Goal: Task Accomplishment & Management: Manage account settings

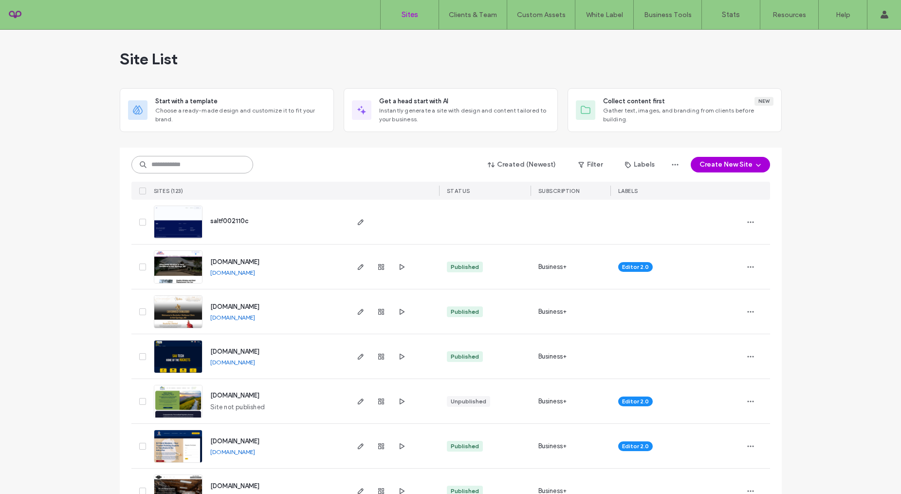
click at [193, 165] on input at bounding box center [192, 165] width 122 height 18
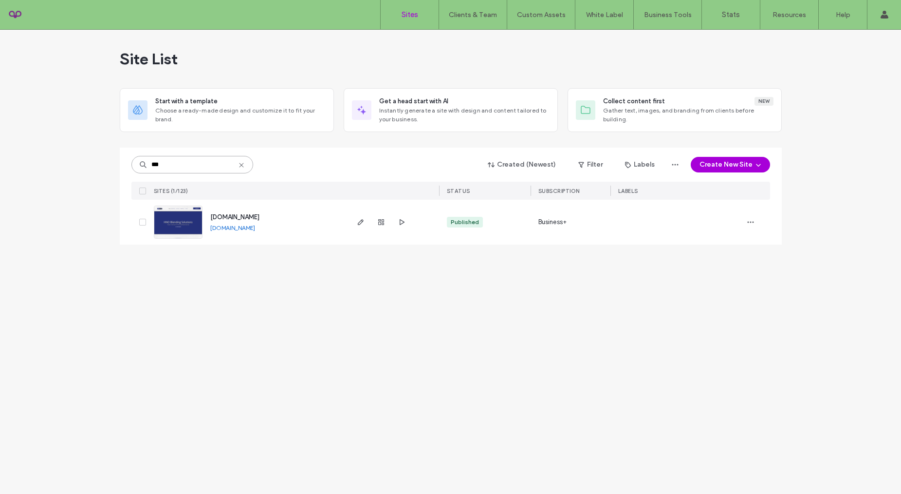
type input "***"
click at [255, 215] on span "www.hnoblendingsolutions.com" at bounding box center [234, 216] width 49 height 7
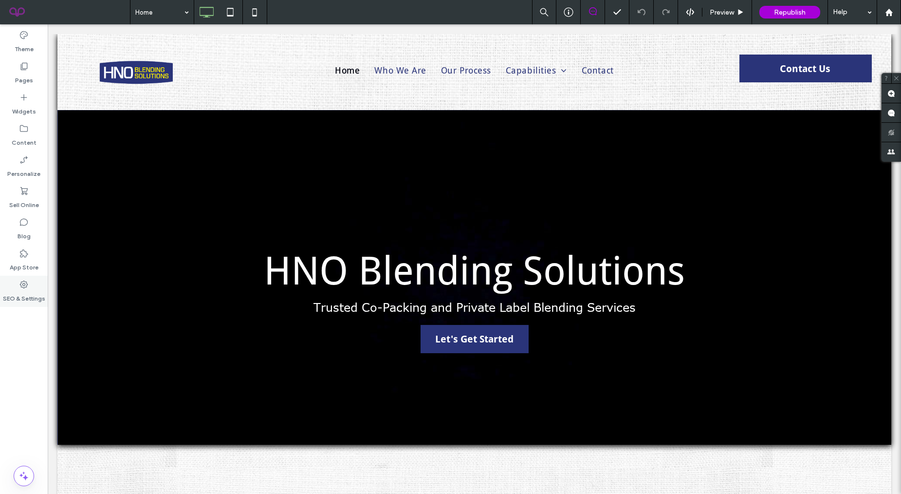
click at [39, 299] on label "SEO & Settings" at bounding box center [24, 296] width 42 height 14
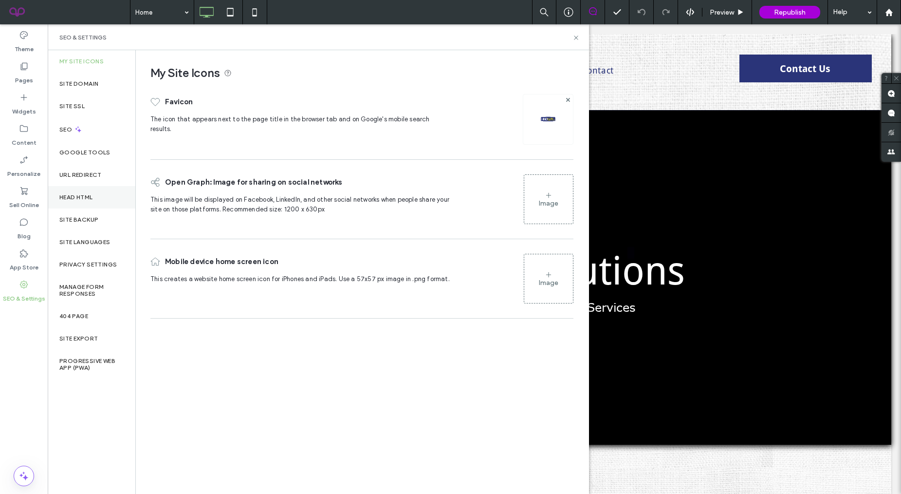
click at [92, 198] on label "Head HTML" at bounding box center [76, 197] width 34 height 7
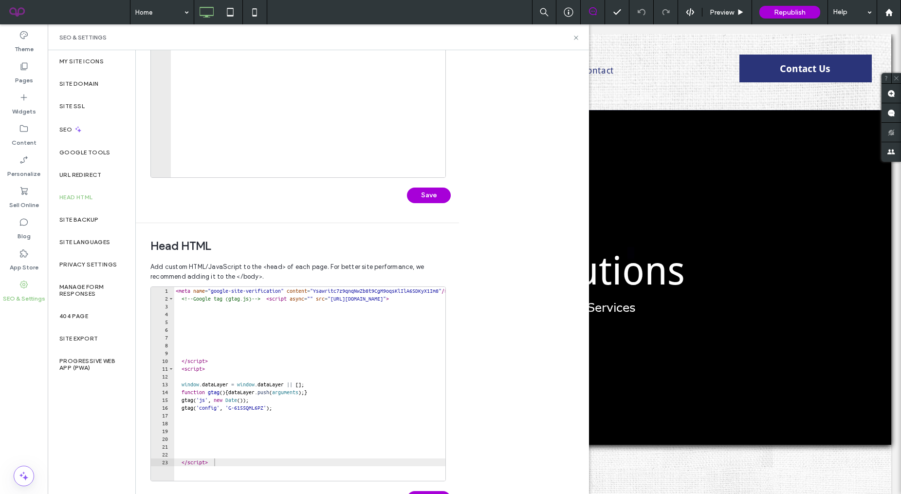
scroll to position [173, 0]
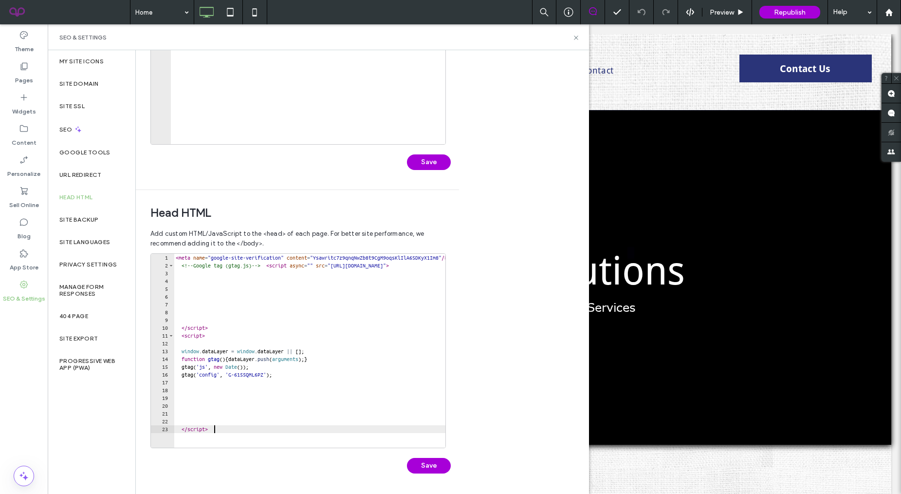
click at [222, 434] on div "< meta name = "google-site-verification" content = "Ysawritc7z9qnqNwZb8t9CgM9oq…" at bounding box center [374, 358] width 400 height 209
type textarea "*********"
paste textarea "**********"
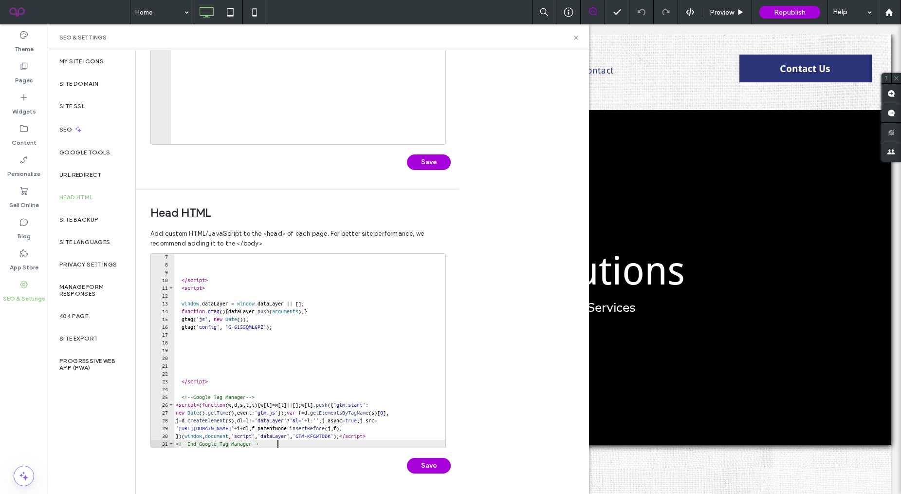
scroll to position [48, 0]
type textarea "**********"
click at [421, 463] on button "Save" at bounding box center [429, 466] width 44 height 16
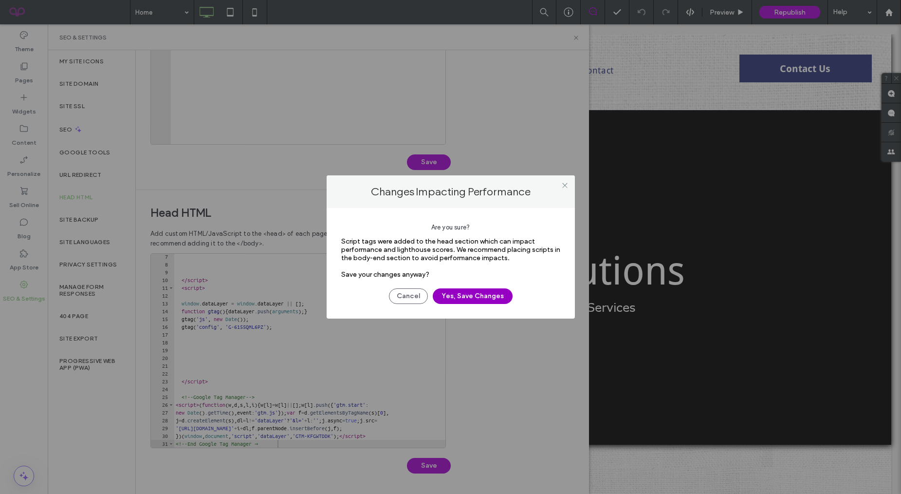
click at [490, 293] on button "Yes, Save Changes" at bounding box center [473, 296] width 80 height 16
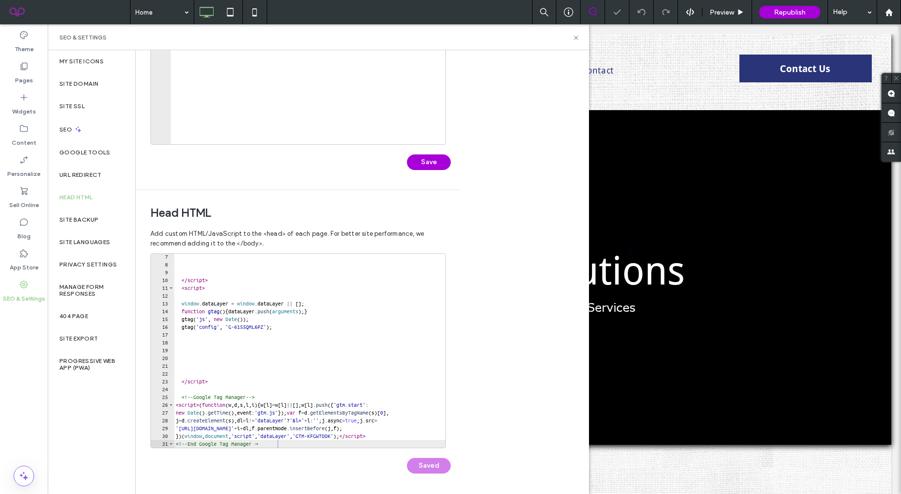
scroll to position [0, 0]
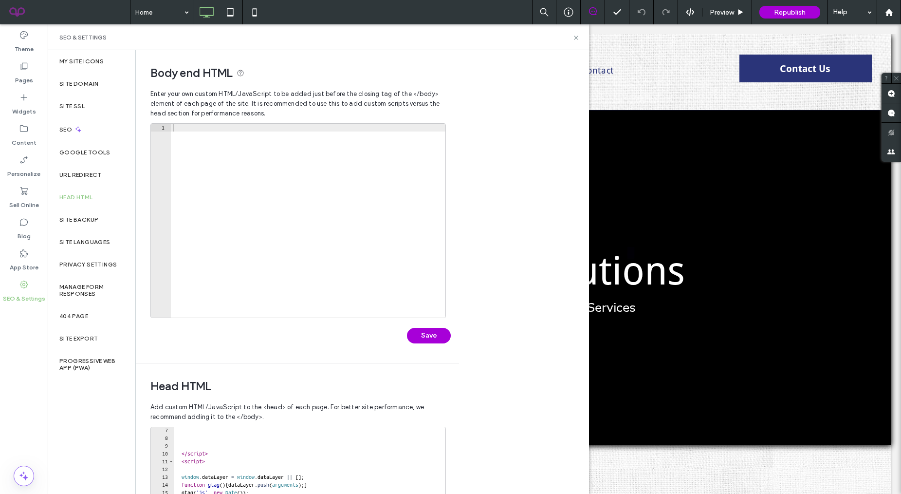
click at [186, 126] on div at bounding box center [308, 228] width 275 height 209
paste textarea "**********"
type textarea "**********"
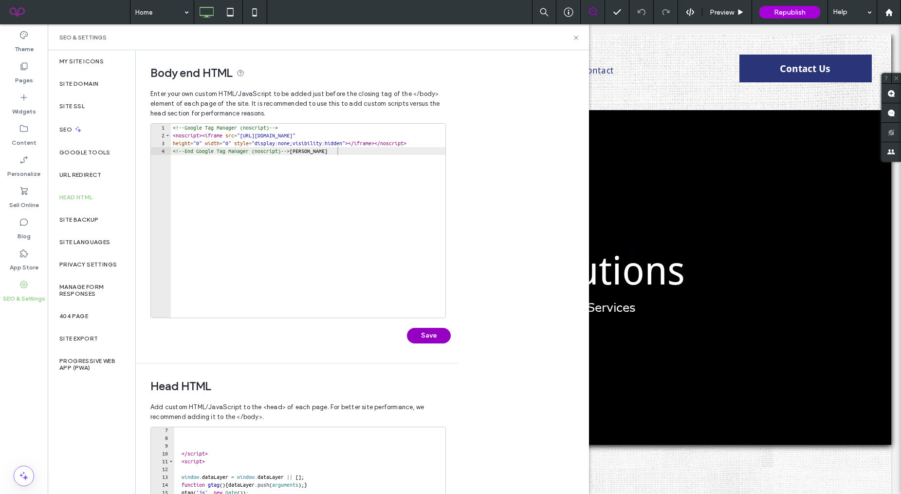
click at [422, 335] on button "Save" at bounding box center [429, 336] width 44 height 16
click at [575, 38] on use at bounding box center [576, 38] width 4 height 4
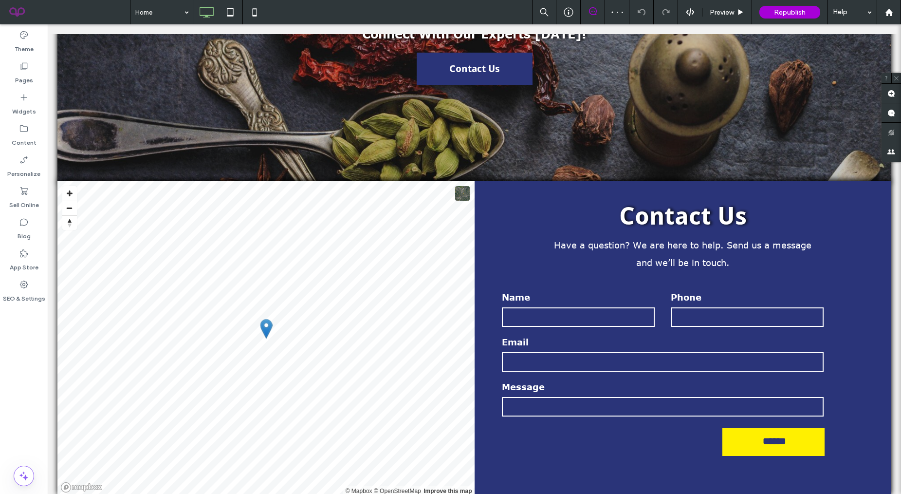
scroll to position [2346, 0]
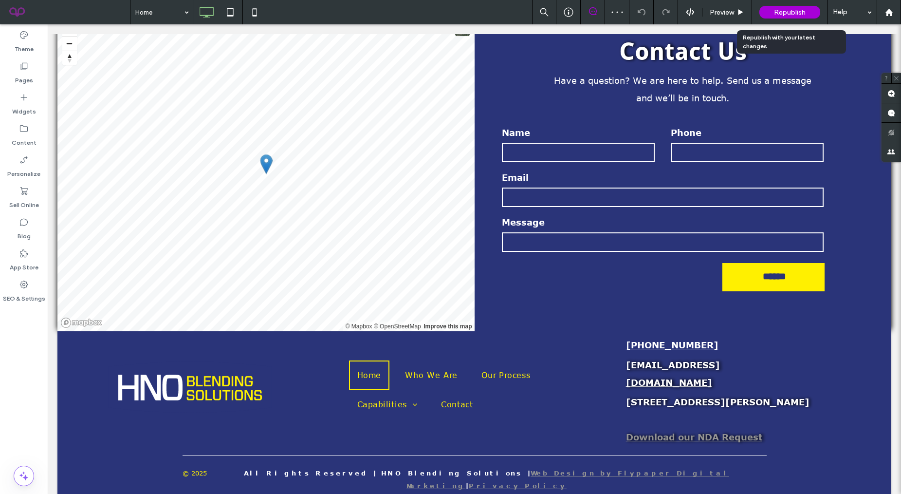
click at [798, 9] on span "Republish" at bounding box center [790, 12] width 32 height 8
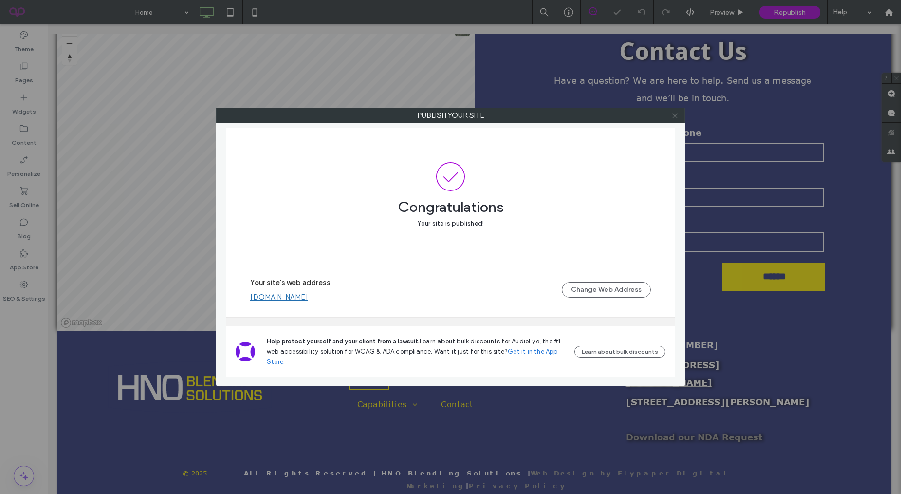
click at [673, 117] on icon at bounding box center [674, 115] width 7 height 7
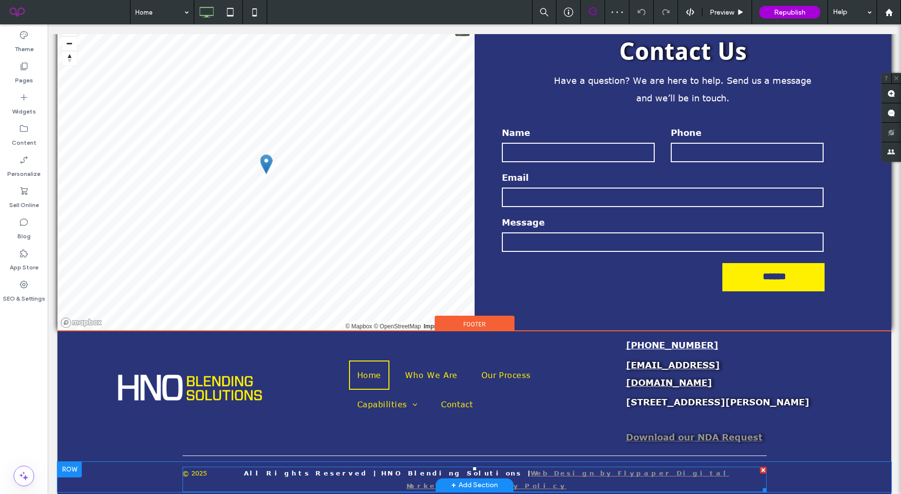
click at [623, 466] on span at bounding box center [475, 478] width 584 height 25
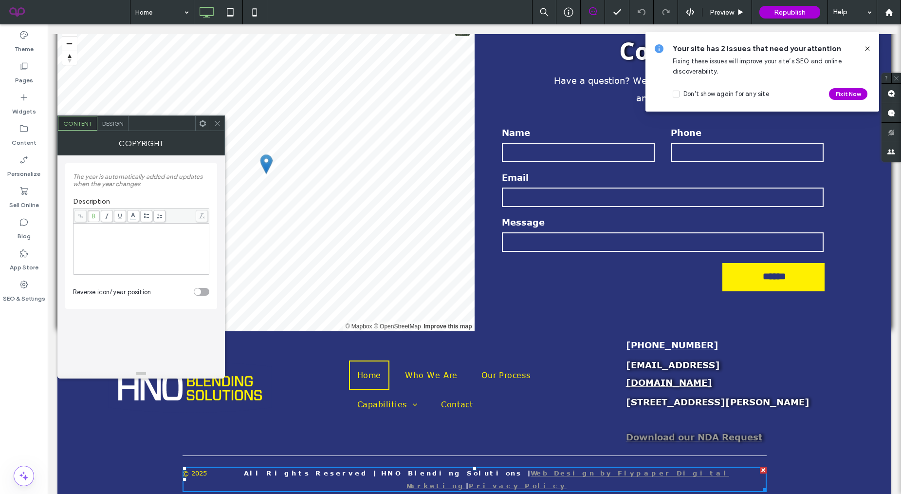
click at [108, 120] on span "Design" at bounding box center [112, 123] width 21 height 7
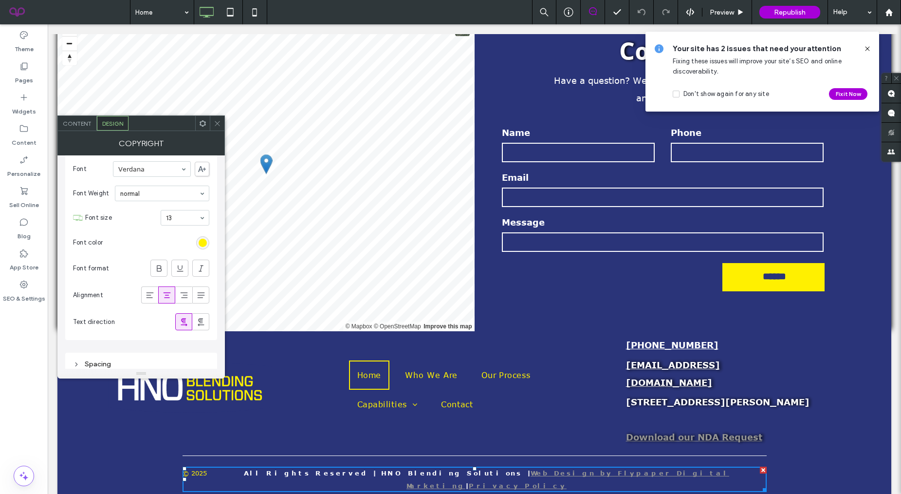
scroll to position [36, 0]
click at [158, 261] on use at bounding box center [159, 261] width 5 height 6
click at [569, 481] on link "Privacy Policy" at bounding box center [520, 485] width 98 height 8
click at [216, 124] on icon at bounding box center [217, 123] width 7 height 7
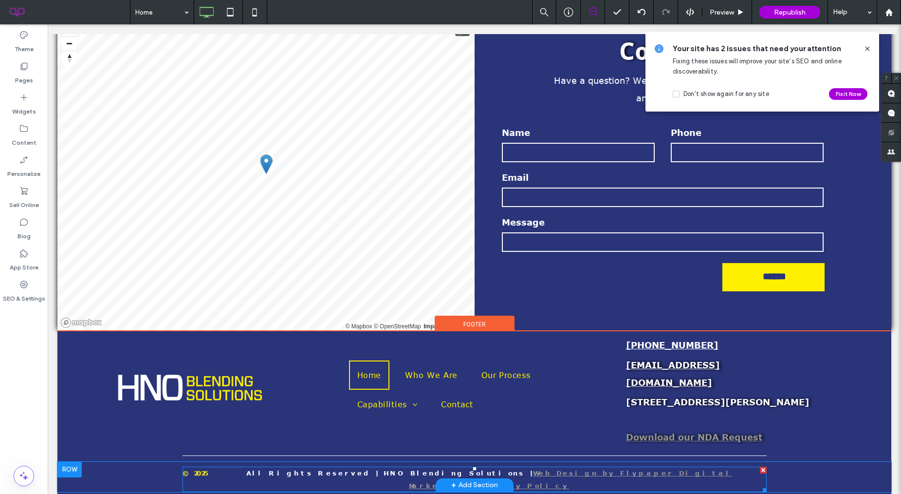
click at [532, 466] on span at bounding box center [475, 478] width 584 height 25
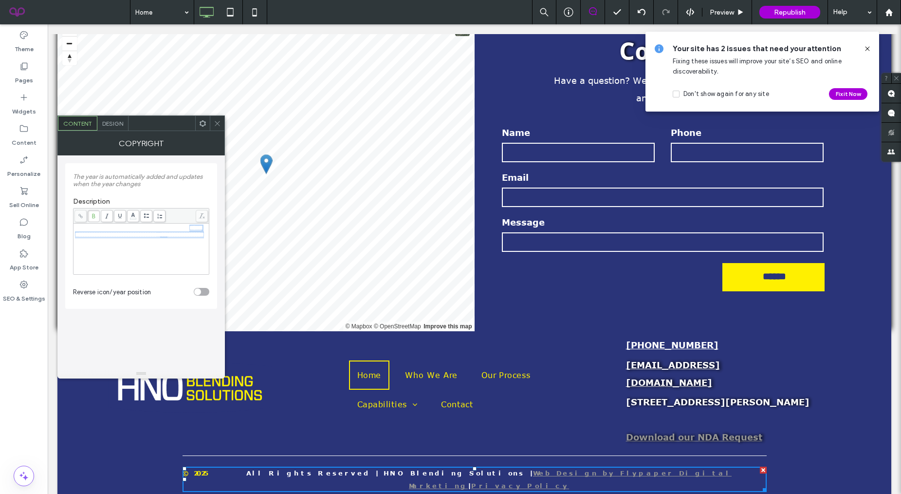
drag, startPoint x: 191, startPoint y: 252, endPoint x: 108, endPoint y: 237, distance: 85.0
click at [108, 237] on div "**********" at bounding box center [141, 248] width 133 height 49
click at [135, 216] on body ".wqwq-1{fill:#231f20;} .cls-1q, .cls-2q { fill-rule: evenodd; } .cls-2q { fill:…" at bounding box center [450, 247] width 901 height 494
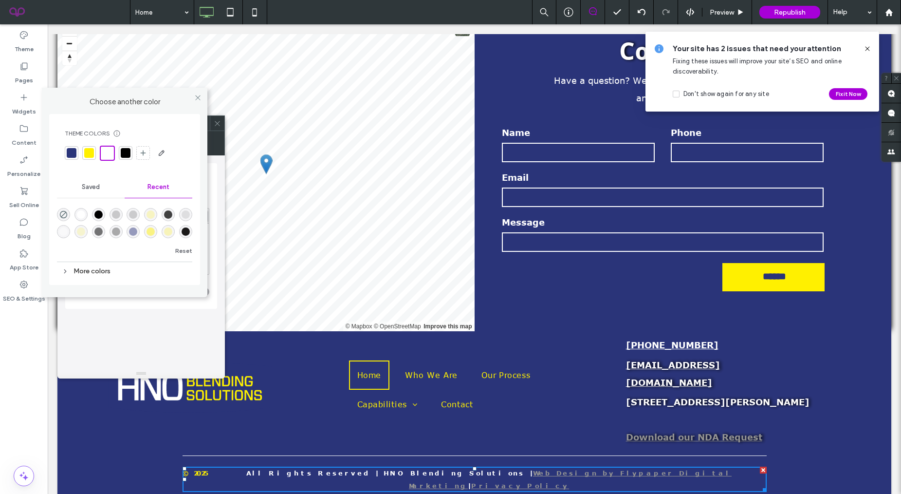
click at [91, 153] on div at bounding box center [89, 153] width 10 height 10
click at [88, 153] on div at bounding box center [89, 152] width 11 height 11
click at [191, 96] on div at bounding box center [197, 97] width 15 height 15
click at [194, 96] on icon at bounding box center [197, 97] width 7 height 7
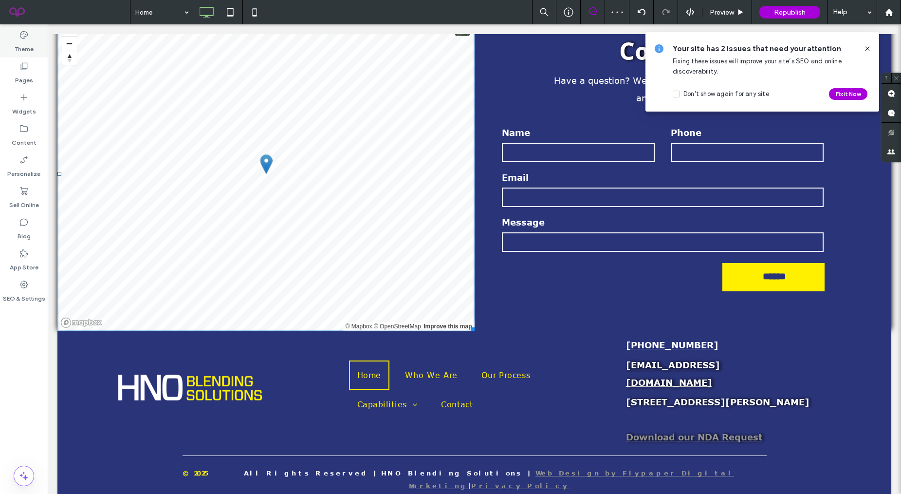
click at [23, 39] on icon at bounding box center [24, 35] width 10 height 10
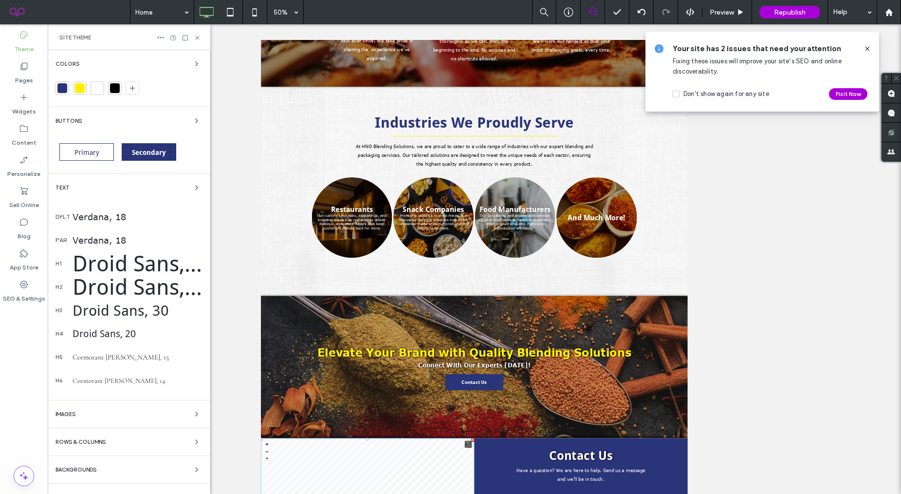
scroll to position [18, 0]
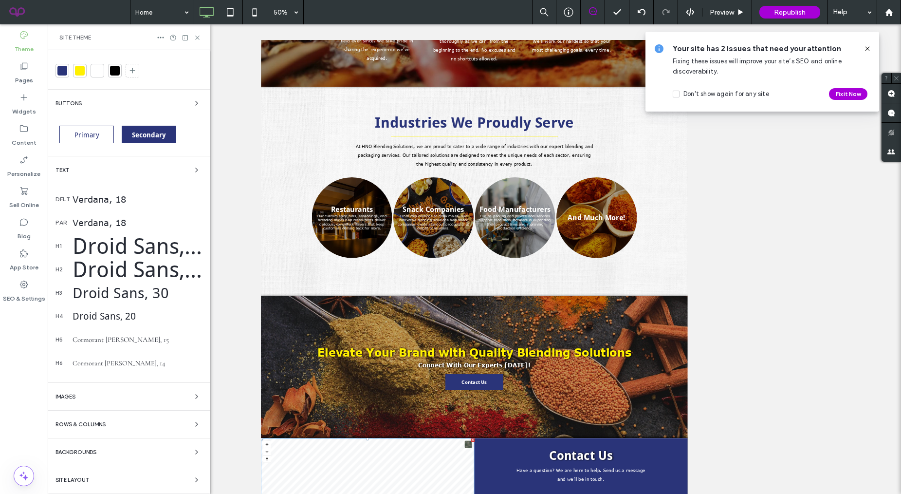
click at [151, 162] on div "Colors Buttons Primary Secondary Text dflt Verdana, 18 par Verdana, 18 h1 Droid…" at bounding box center [129, 263] width 163 height 461
click at [156, 172] on div "Text" at bounding box center [128, 170] width 147 height 12
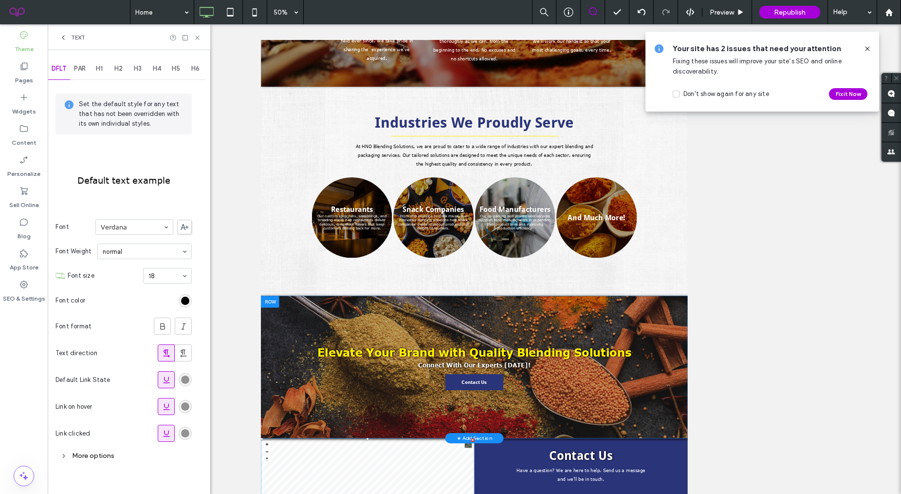
scroll to position [194, 0]
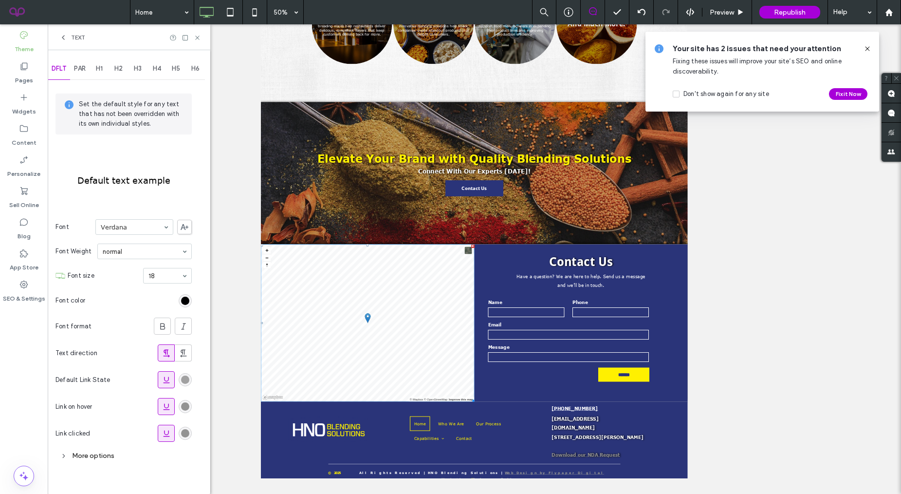
click at [186, 380] on div "rgb(147, 147, 147)" at bounding box center [185, 379] width 8 height 8
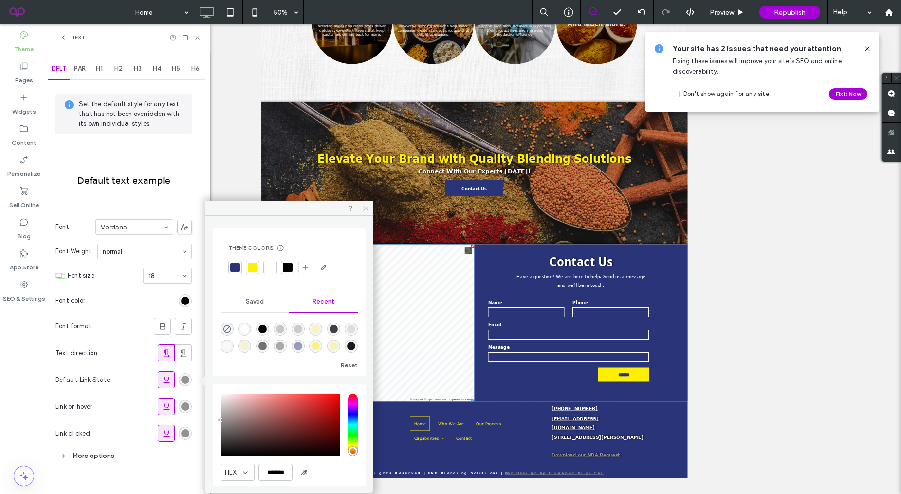
click at [364, 207] on icon at bounding box center [365, 207] width 7 height 7
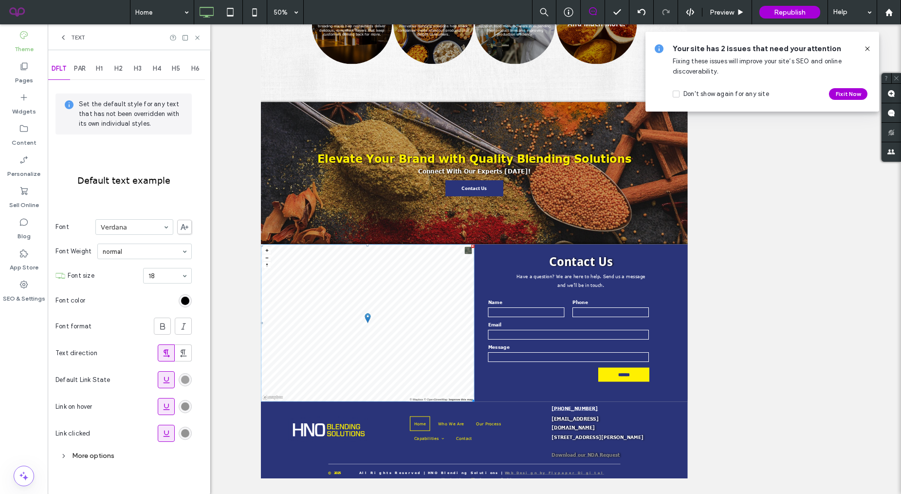
click at [185, 377] on div "rgb(147, 147, 147)" at bounding box center [185, 379] width 8 height 8
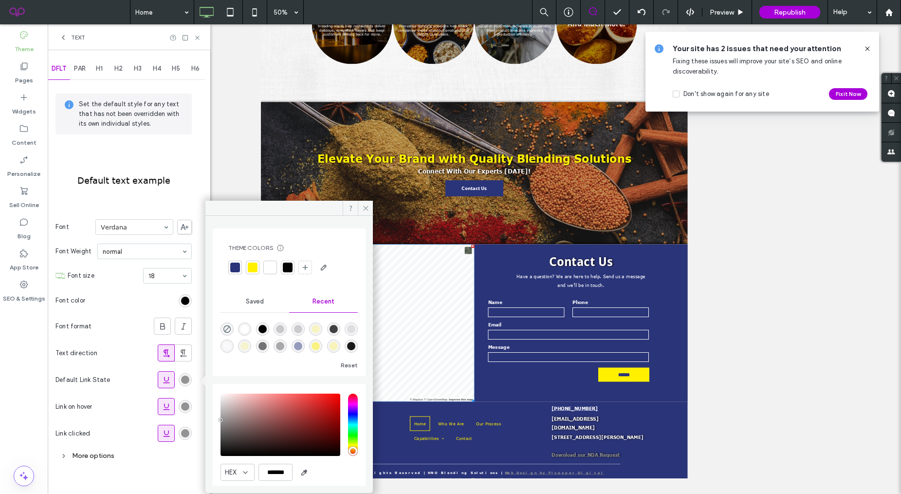
click at [254, 266] on div at bounding box center [253, 267] width 10 height 10
click at [193, 404] on div "DFLT PAR H1 H2 H3 H4 H5 H6 Set the default style for any text that has not been…" at bounding box center [129, 271] width 163 height 443
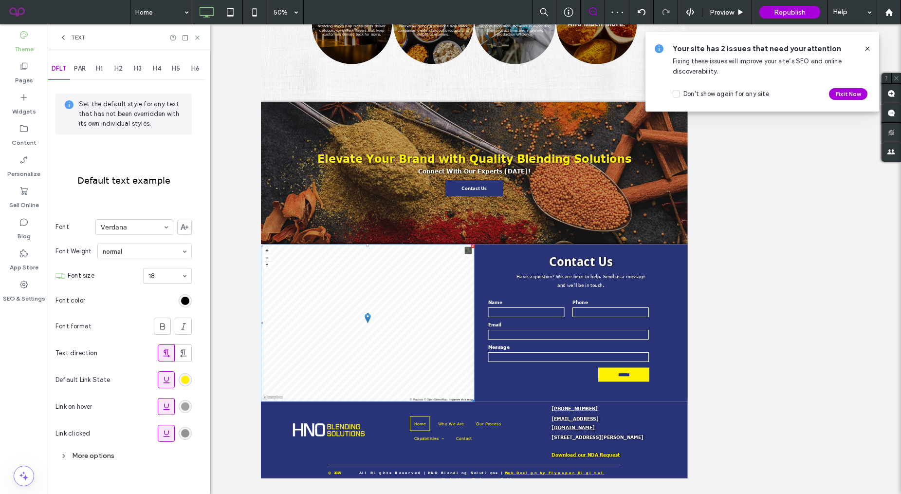
click at [184, 404] on div "rgb(147, 147, 147)" at bounding box center [185, 406] width 8 height 8
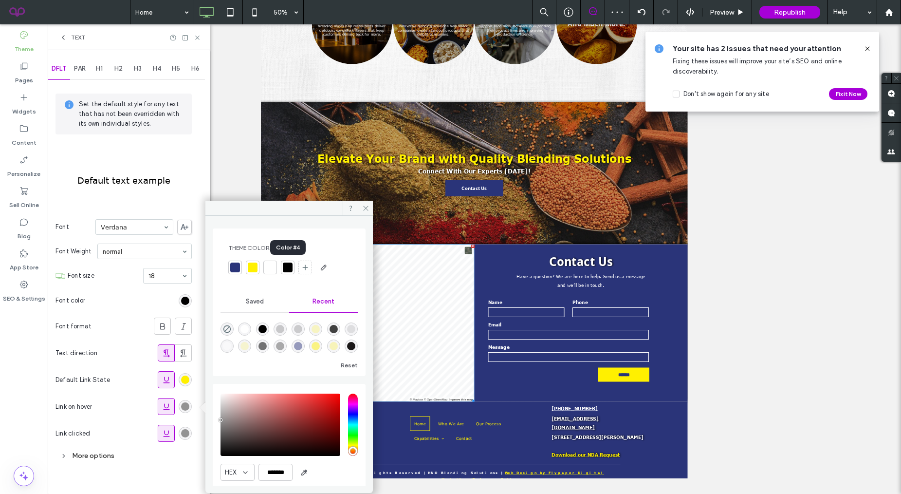
click at [289, 270] on div at bounding box center [288, 267] width 10 height 10
click at [264, 270] on div at bounding box center [270, 267] width 14 height 14
click at [191, 430] on div "rgb(147, 147, 147)" at bounding box center [185, 432] width 13 height 13
click at [288, 268] on div at bounding box center [288, 267] width 10 height 10
click at [365, 205] on icon at bounding box center [365, 207] width 7 height 7
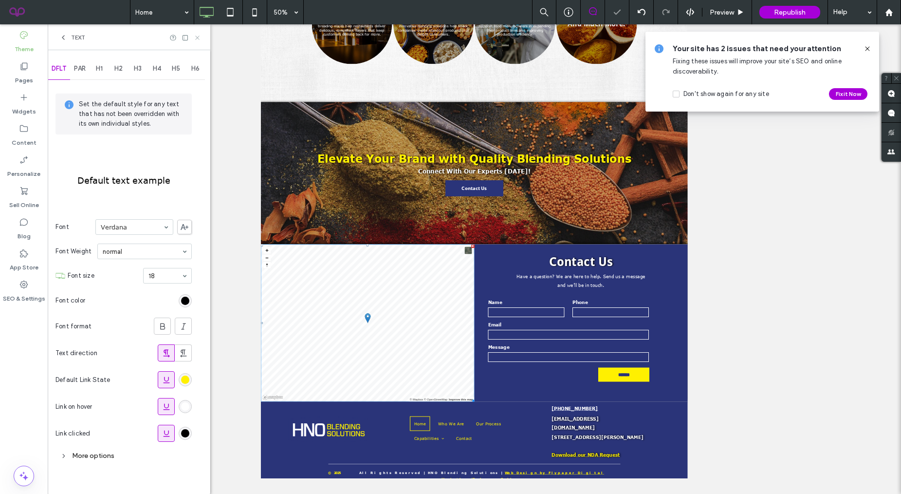
click at [198, 34] on icon at bounding box center [197, 37] width 7 height 7
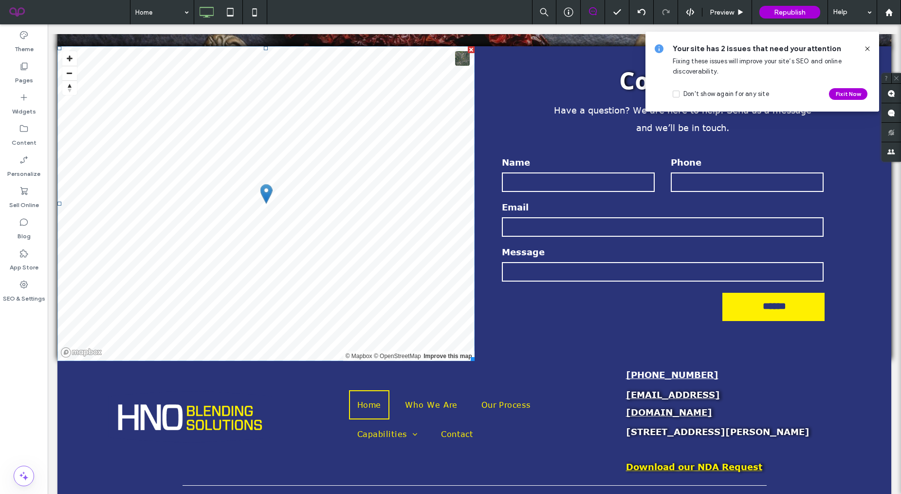
scroll to position [2346, 0]
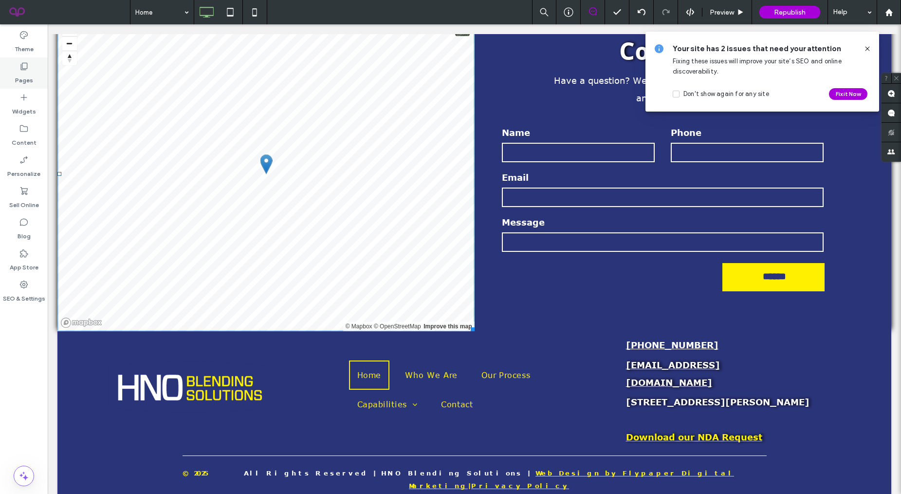
click at [32, 76] on label "Pages" at bounding box center [24, 78] width 18 height 14
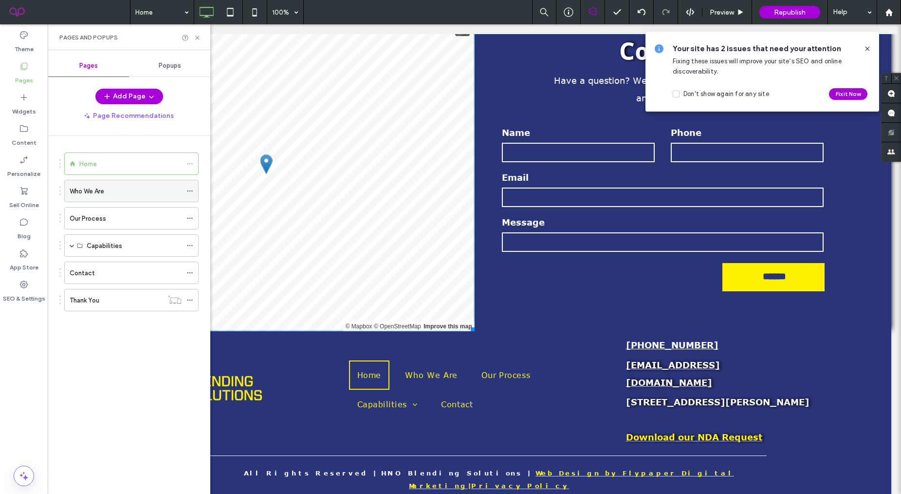
click at [99, 184] on div "Who We Are" at bounding box center [126, 190] width 112 height 21
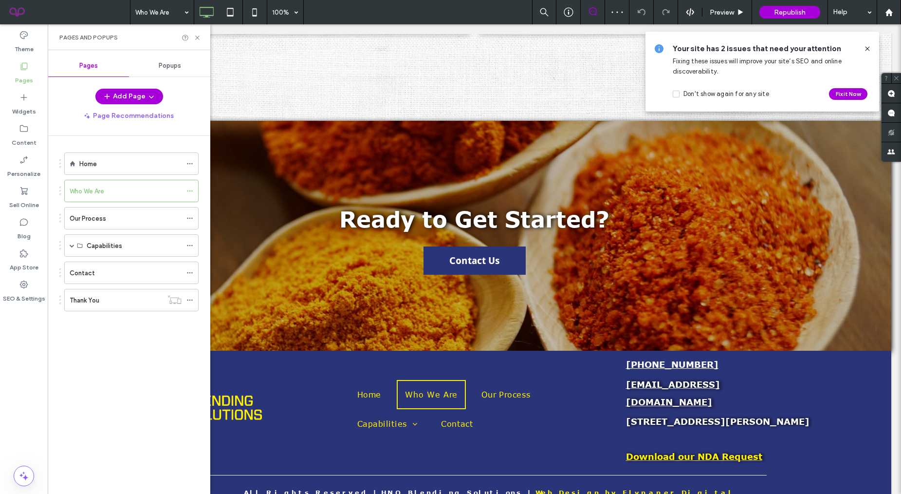
scroll to position [1144, 0]
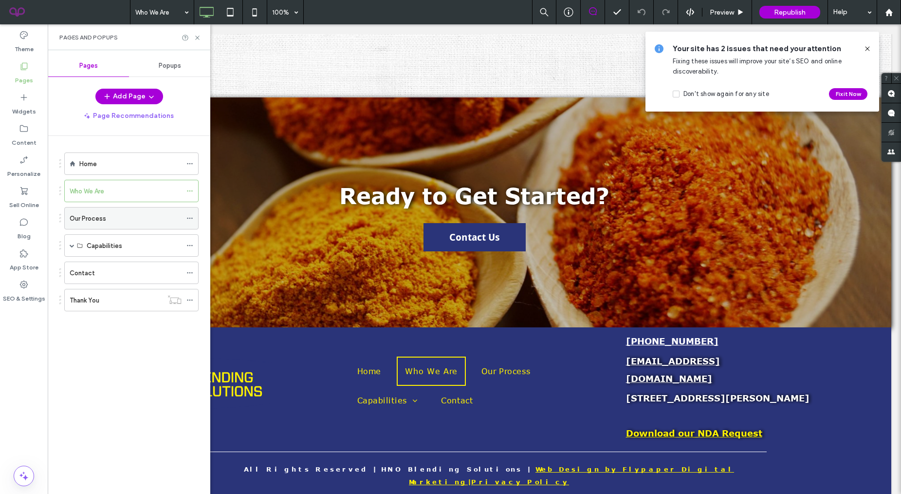
click at [106, 216] on div "Our Process" at bounding box center [126, 218] width 112 height 10
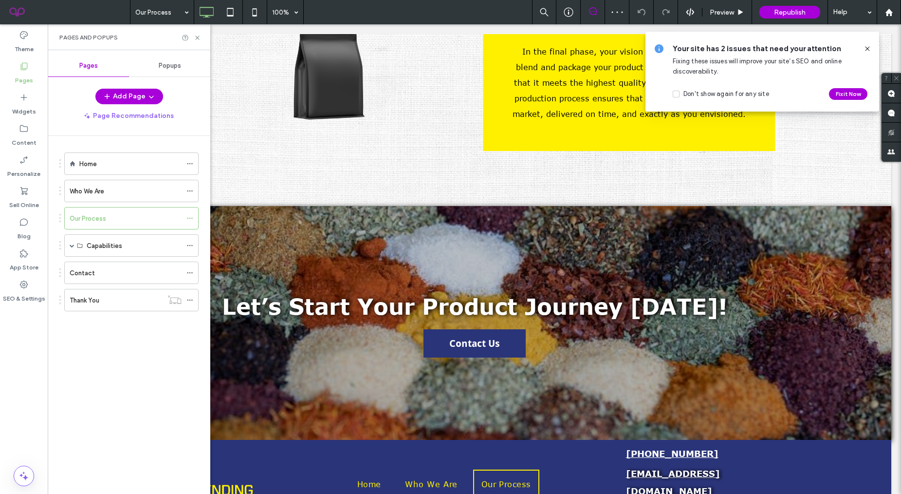
scroll to position [1380, 0]
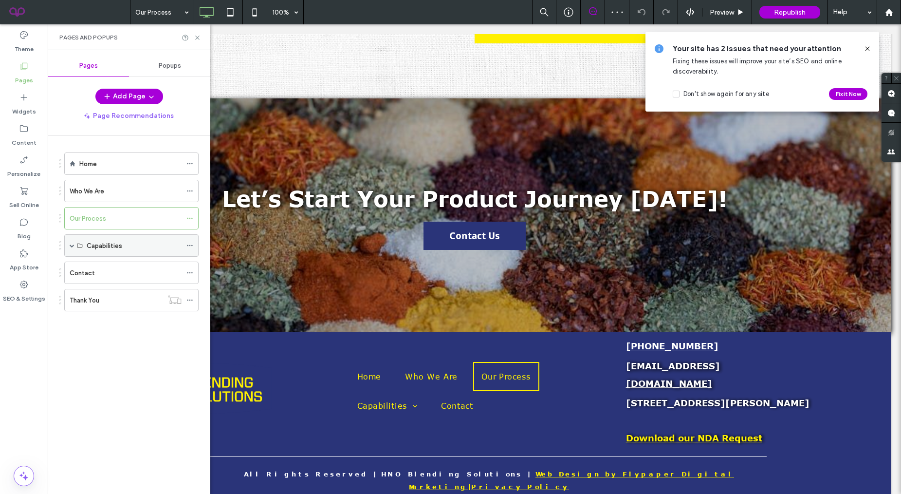
click at [70, 244] on span at bounding box center [72, 245] width 5 height 5
click at [106, 274] on div "Co-Packing" at bounding box center [134, 267] width 95 height 21
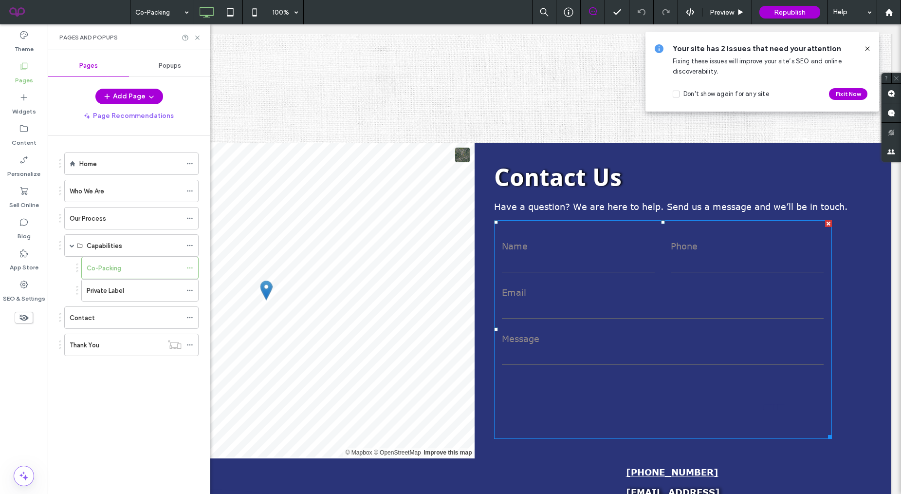
scroll to position [4121, 0]
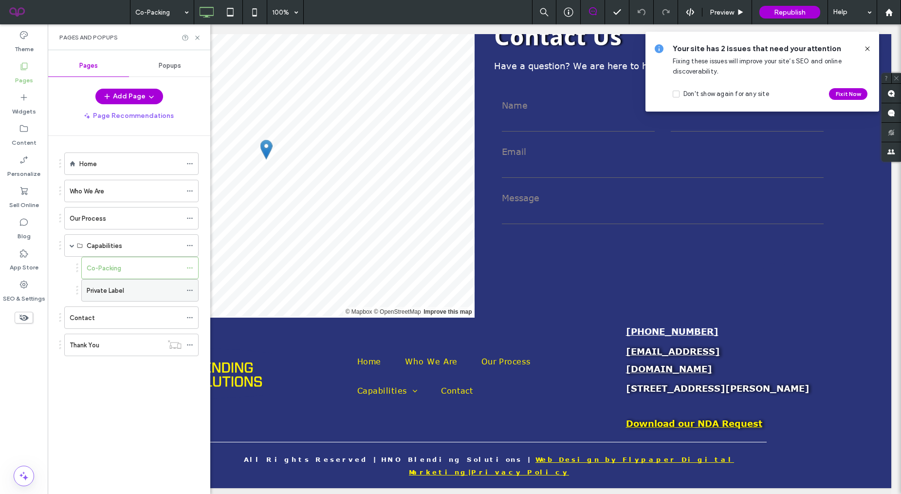
click at [109, 290] on label "Private Label" at bounding box center [105, 290] width 37 height 17
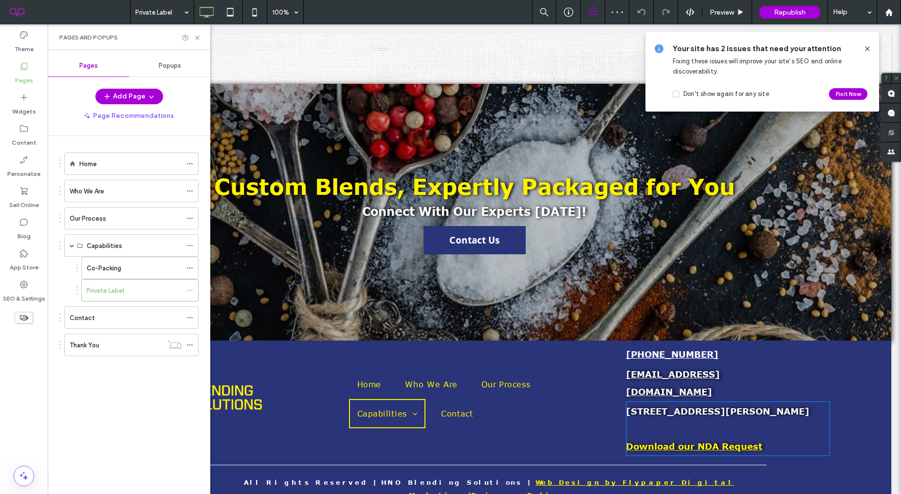
scroll to position [1094, 0]
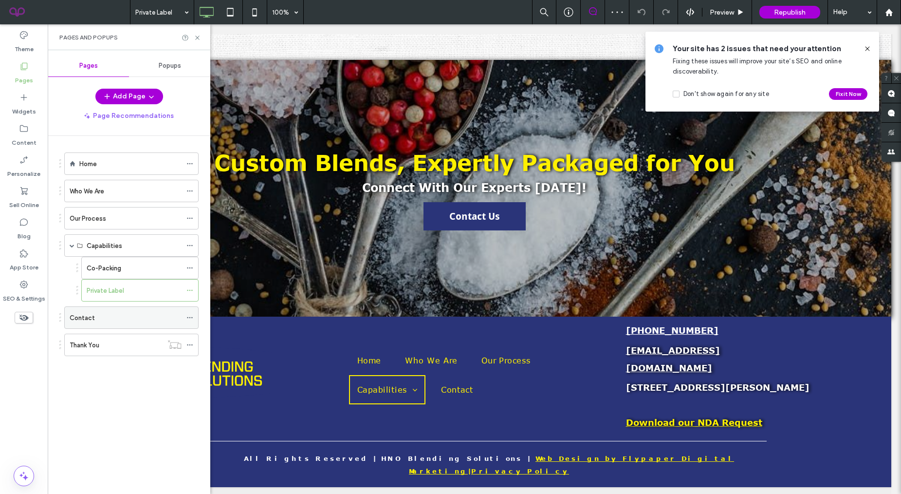
click at [140, 321] on div "Contact" at bounding box center [126, 317] width 112 height 10
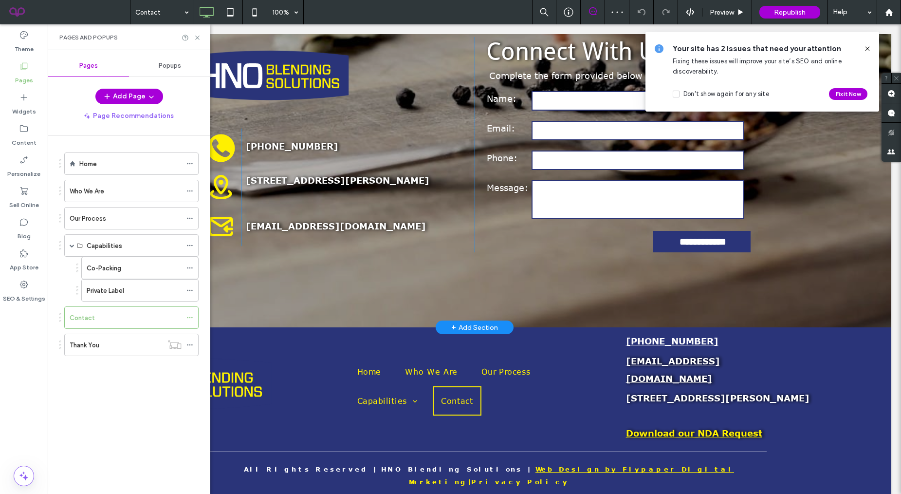
scroll to position [160, 0]
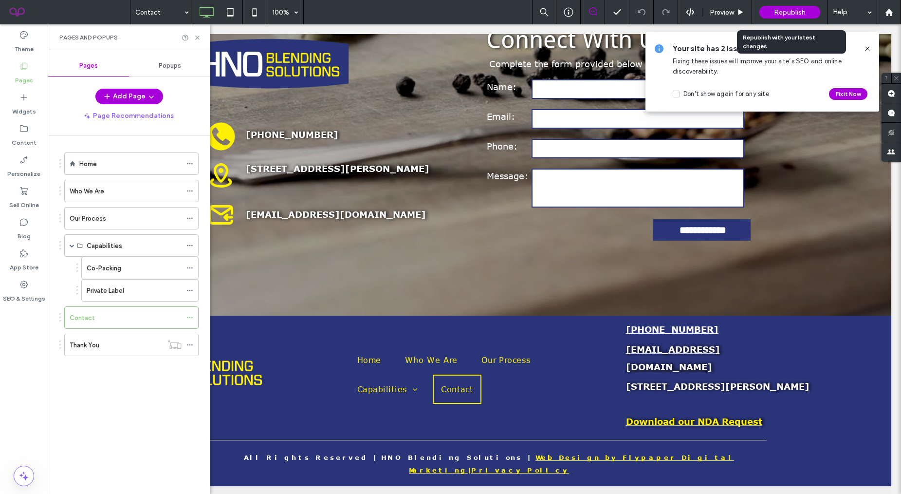
click at [794, 11] on span "Republish" at bounding box center [790, 12] width 32 height 8
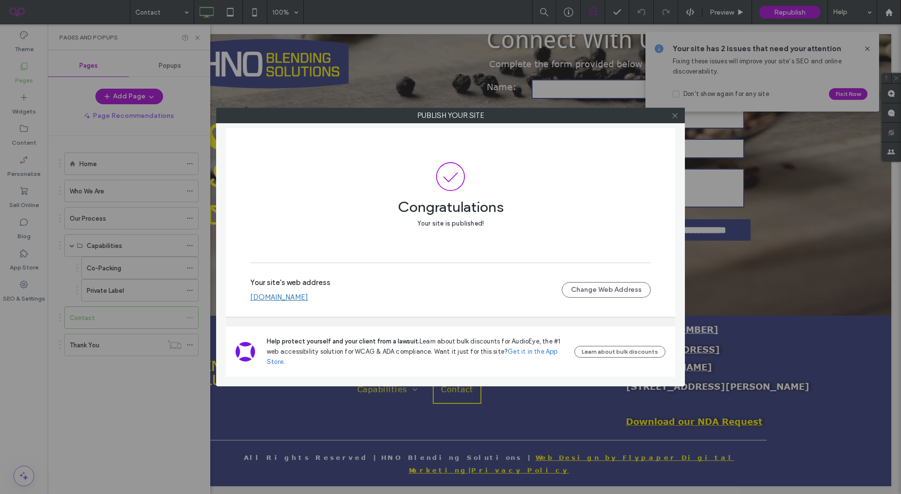
click at [676, 117] on icon at bounding box center [674, 115] width 7 height 7
